Goal: Information Seeking & Learning: Learn about a topic

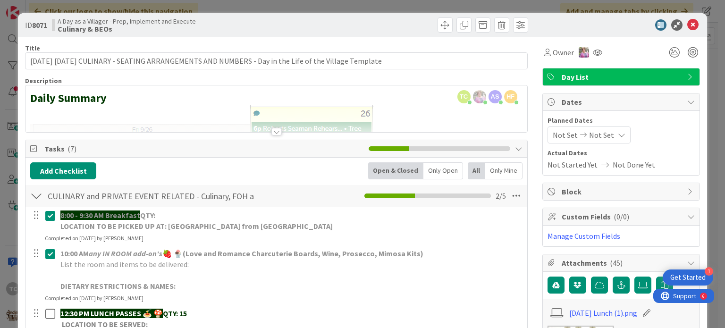
click at [362, 4] on div "ID 8071 A Day as a Villager - Prep, Implement and Execute Culinary & BEOs Title…" at bounding box center [362, 164] width 725 height 328
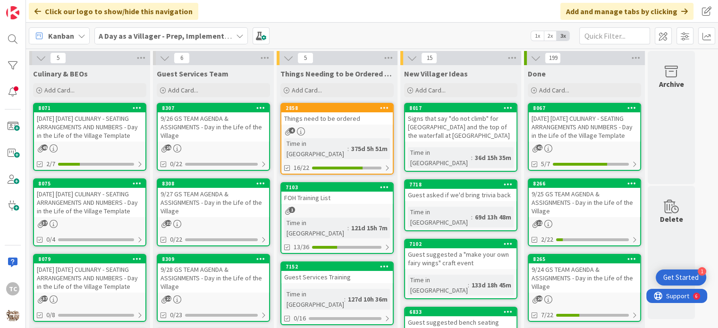
click at [183, 34] on b "A Day as a Villager - Prep, Implement and Execute" at bounding box center [183, 35] width 168 height 9
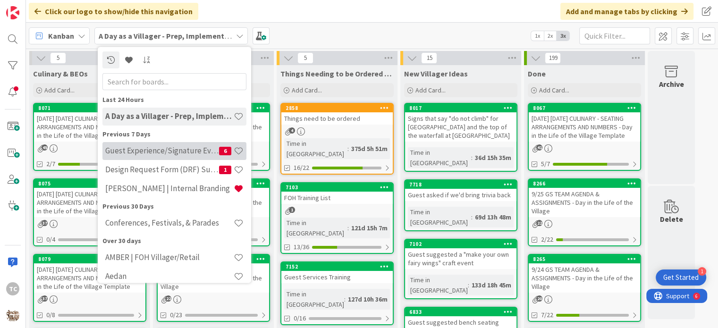
click at [153, 152] on h4 "Guest Experience/Signature Events" at bounding box center [162, 150] width 114 height 9
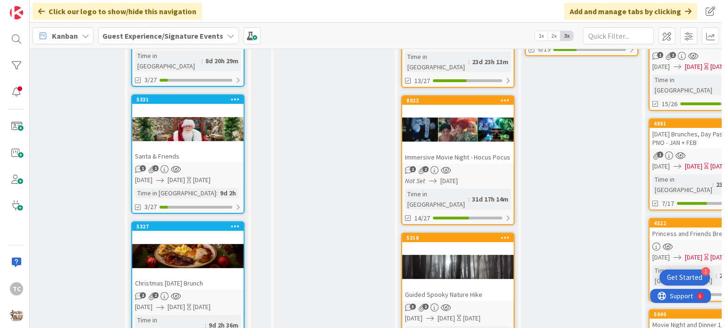
scroll to position [236, 198]
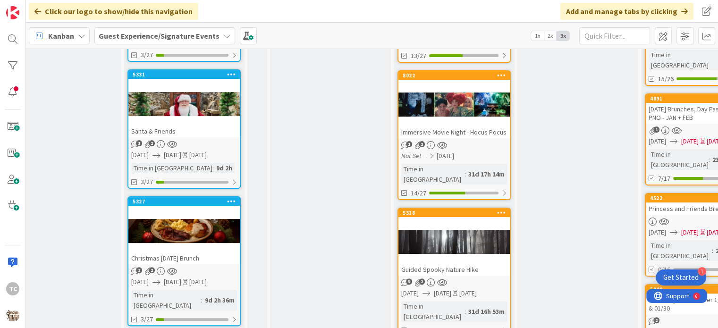
click at [440, 126] on div "Immersive Movie Night - Hocus Pocus" at bounding box center [453, 132] width 111 height 12
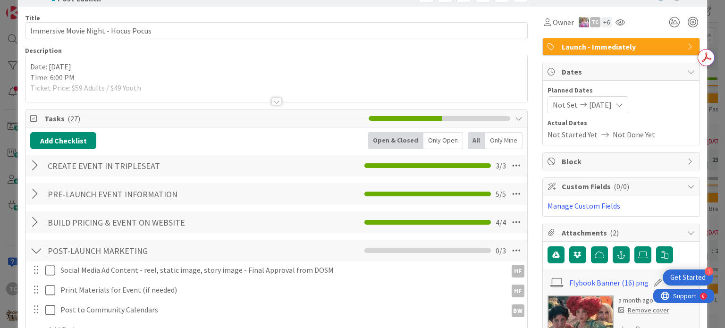
scroll to position [47, 0]
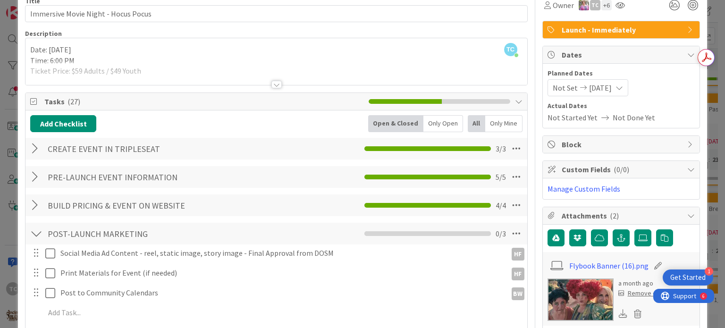
click at [271, 85] on div at bounding box center [276, 85] width 10 height 8
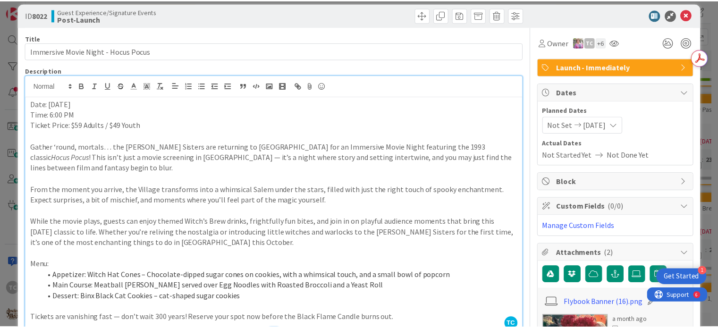
scroll to position [0, 0]
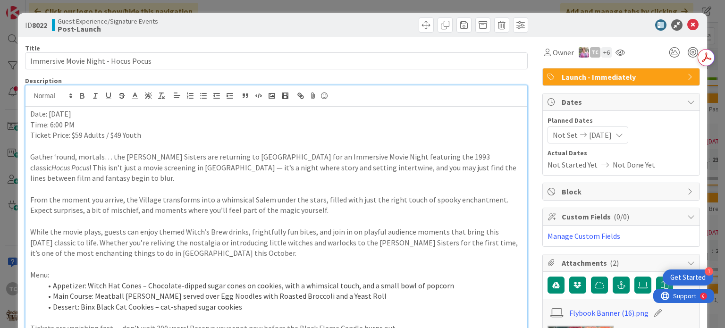
click at [348, 3] on div "ID 8022 Guest Experience/Signature Events Post-Launch Title 37 / 128 Immersive …" at bounding box center [362, 164] width 725 height 328
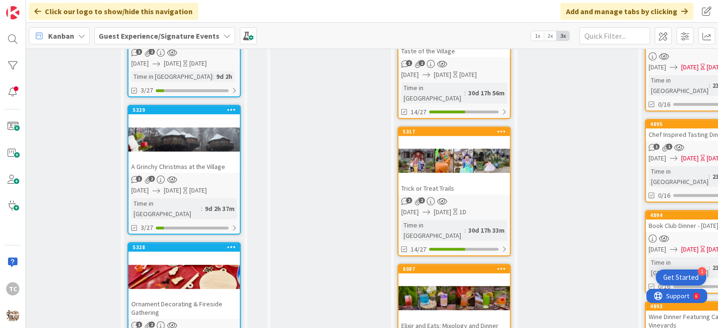
scroll to position [614, 198]
